Goal: Task Accomplishment & Management: Use online tool/utility

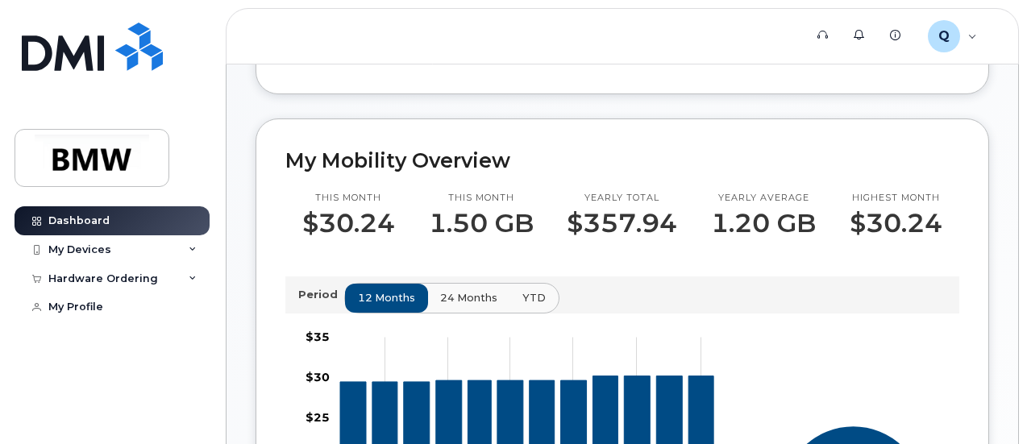
scroll to position [229, 0]
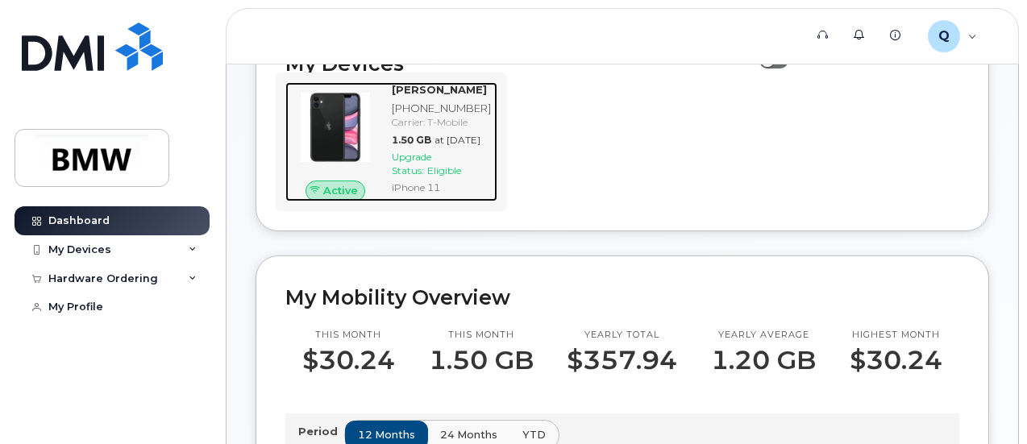
click at [406, 176] on span "Upgrade Status:" at bounding box center [411, 164] width 39 height 26
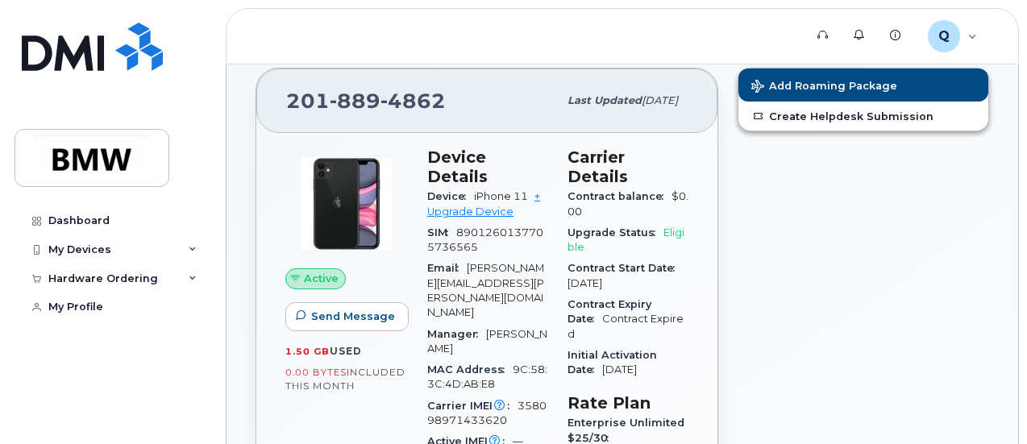
scroll to position [46, 0]
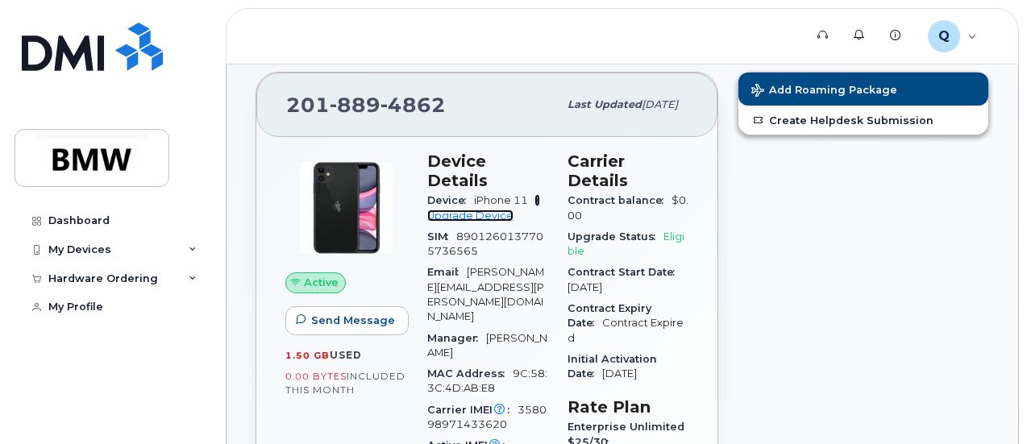
click at [457, 201] on link "+ Upgrade Device" at bounding box center [483, 207] width 113 height 27
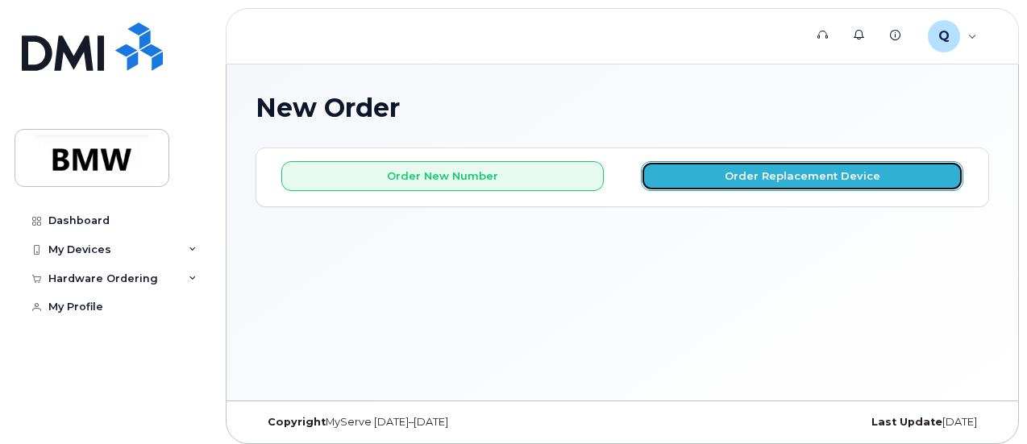
click at [777, 185] on button "Order Replacement Device" at bounding box center [802, 176] width 322 height 30
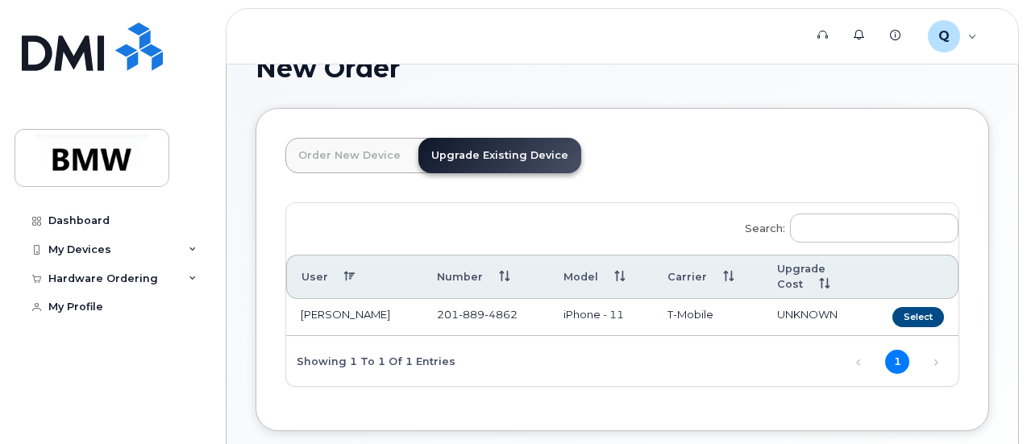
scroll to position [39, 0]
click at [193, 280] on icon at bounding box center [193, 279] width 8 height 8
click at [193, 251] on icon at bounding box center [193, 250] width 8 height 8
